Goal: Information Seeking & Learning: Compare options

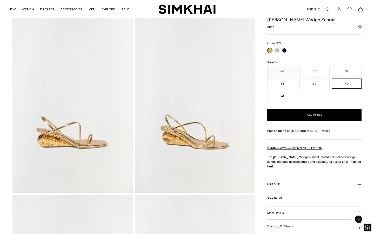
scroll to position [86, 0]
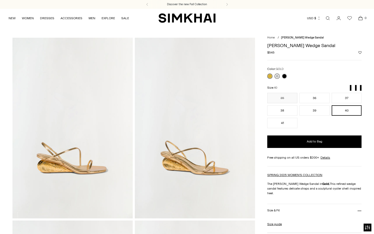
click at [276, 75] on link at bounding box center [276, 75] width 5 height 5
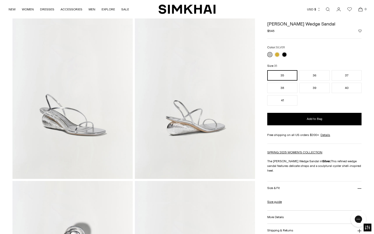
scroll to position [218, 0]
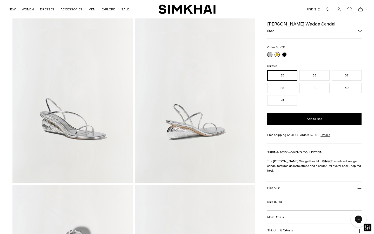
click at [277, 54] on div "[PERSON_NAME] Wedge Sandal Regular price $545 Unit price / per Color: SILVER Co…" at bounding box center [314, 140] width 94 height 245
click at [277, 55] on div "Bridget Shell Wedge Sandal Regular price $545 Unit price / per Color: SILVER Co…" at bounding box center [314, 140] width 94 height 245
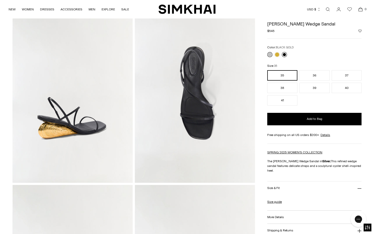
click at [284, 56] on link at bounding box center [284, 54] width 5 height 5
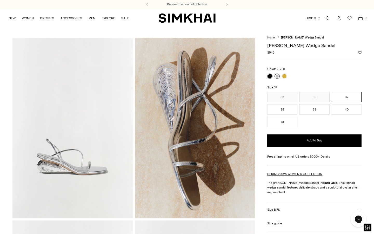
click at [277, 75] on link at bounding box center [276, 75] width 5 height 5
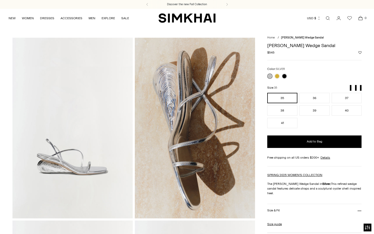
click at [277, 75] on link at bounding box center [276, 75] width 5 height 5
